Goal: Information Seeking & Learning: Learn about a topic

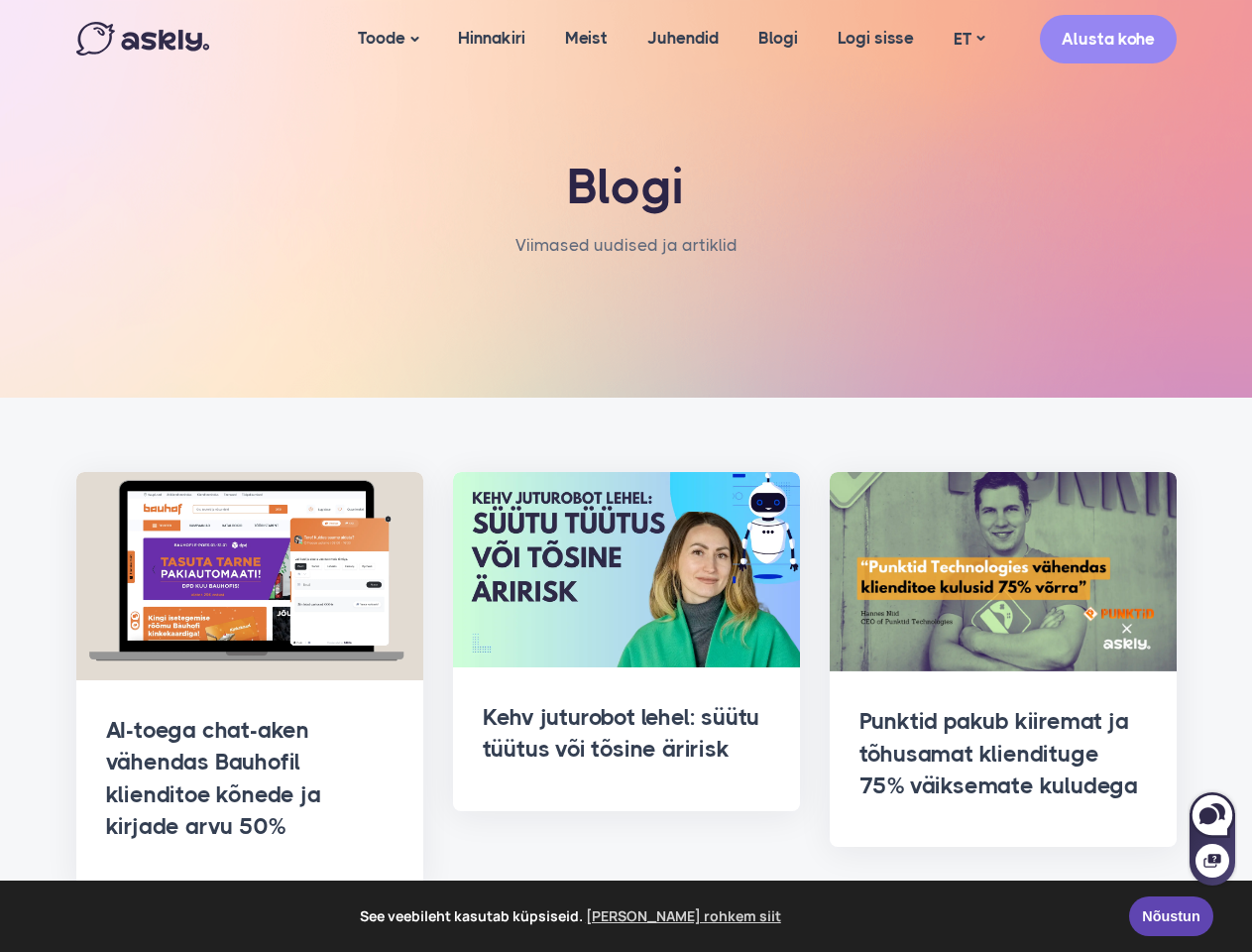
click at [625, 916] on span "See veebileht kasutab küpsiseid. [PERSON_NAME] rohkem siit" at bounding box center [572, 916] width 1086 height 30
click at [386, 39] on link "Toode" at bounding box center [388, 39] width 100 height 78
click at [968, 39] on link "ET" at bounding box center [969, 39] width 70 height 29
click at [1212, 838] on div at bounding box center [1212, 849] width 46 height 72
click at [1212, 815] on icon at bounding box center [1208, 815] width 18 height 17
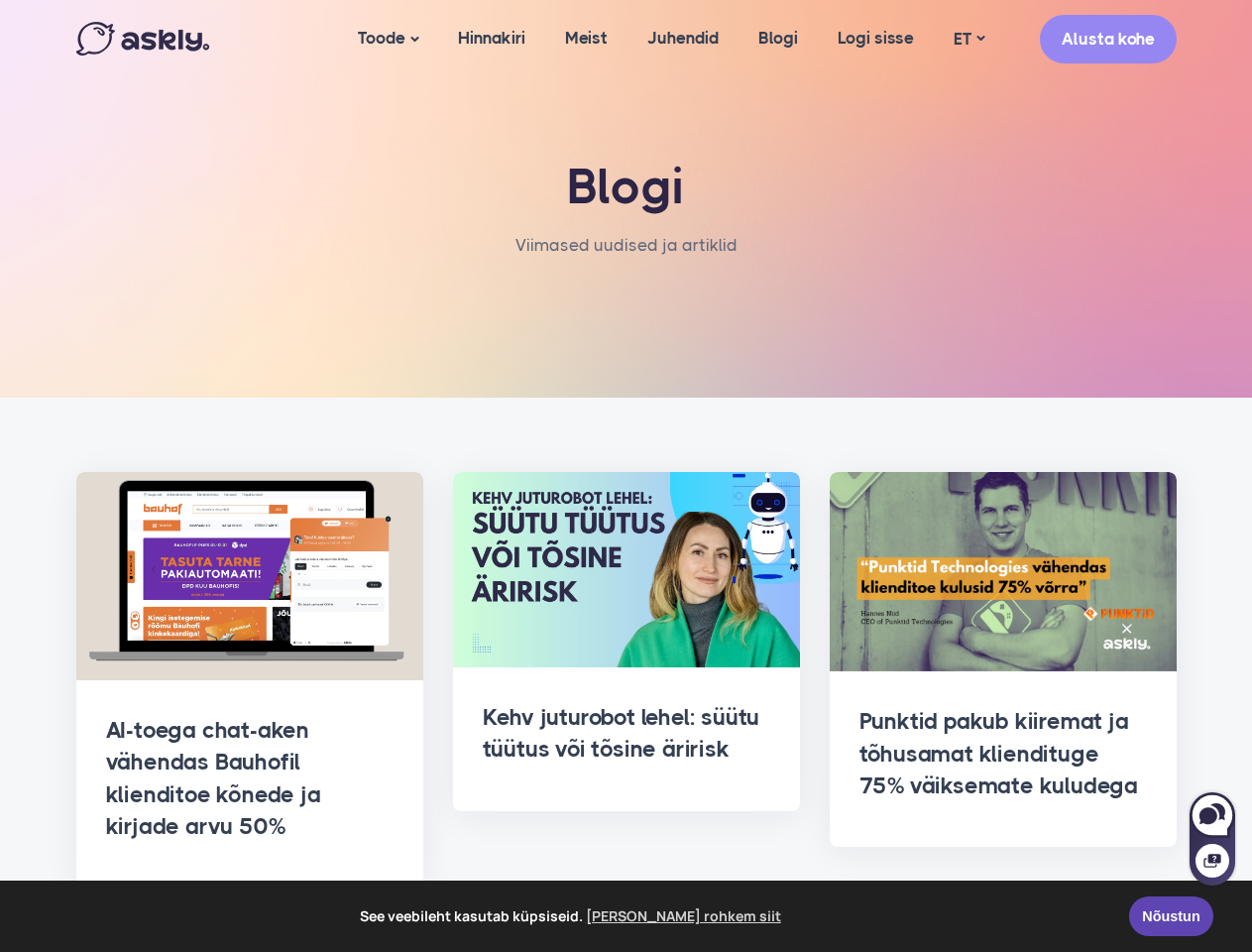
click at [1212, 860] on icon at bounding box center [1211, 860] width 17 height 14
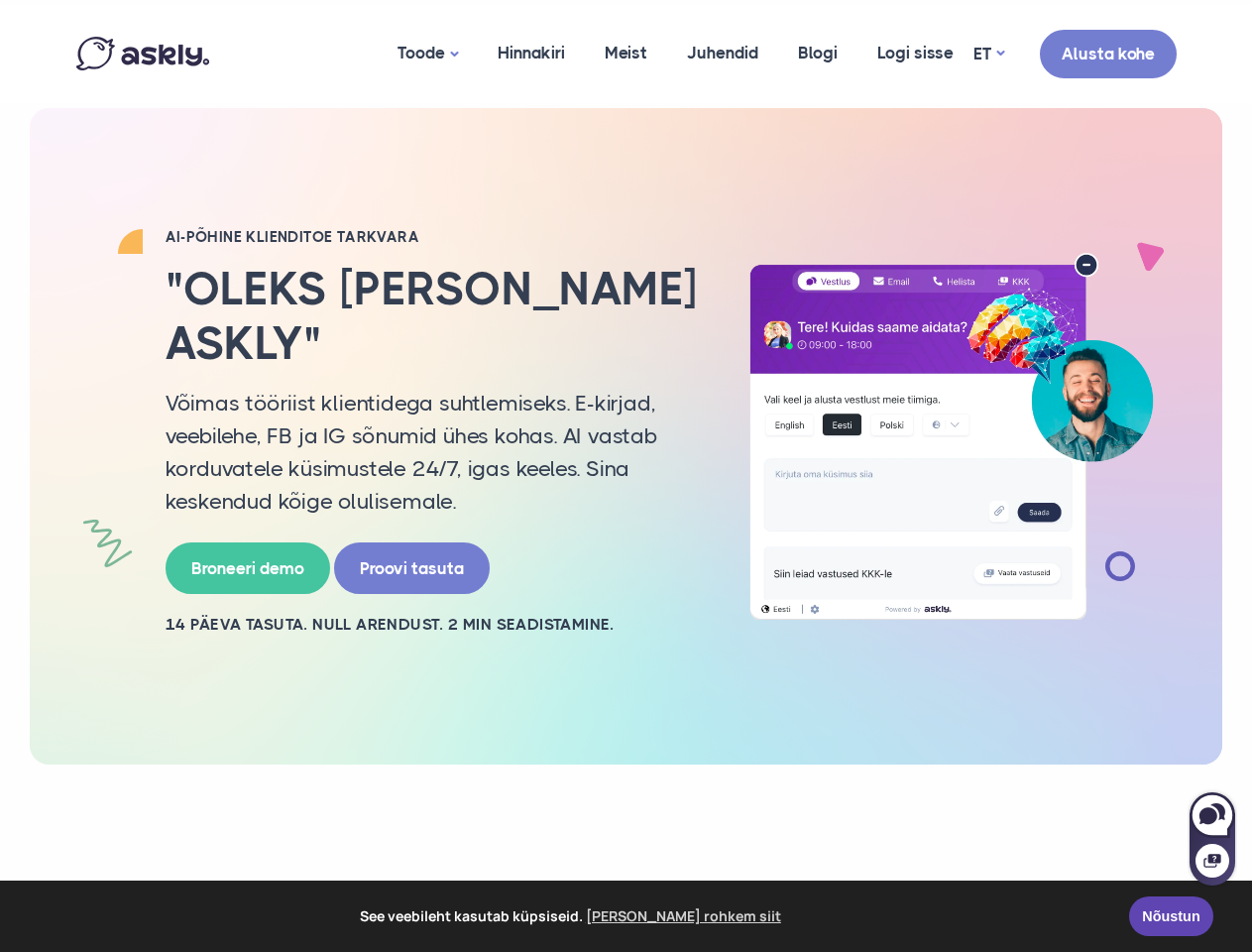
click at [625, 476] on p "Võimas tööriist klientidega suhtlemiseks. E-kirjad, veebilehe, FB ja IG sõnumid…" at bounding box center [433, 452] width 535 height 131
click at [625, 916] on span "See veebileht kasutab küpsiseid. [PERSON_NAME] rohkem siit" at bounding box center [572, 916] width 1086 height 30
click at [425, 54] on link "Toode" at bounding box center [428, 54] width 100 height 98
click at [988, 54] on link "ET" at bounding box center [988, 54] width 31 height 29
click at [1212, 838] on div at bounding box center [1212, 849] width 46 height 72
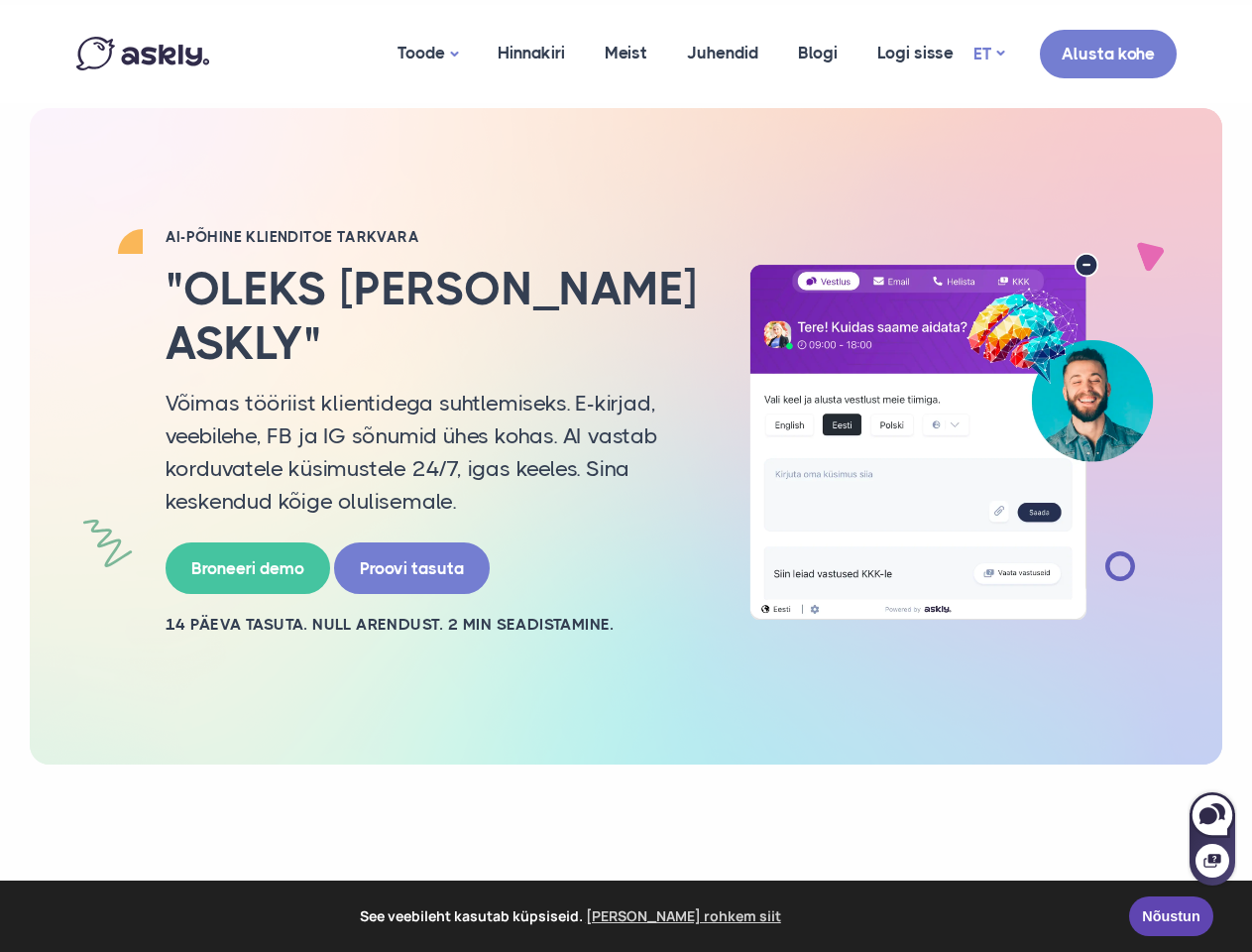
click at [1212, 815] on icon at bounding box center [1208, 815] width 18 height 17
click at [1212, 860] on icon at bounding box center [1211, 860] width 17 height 14
